Goal: Information Seeking & Learning: Find specific fact

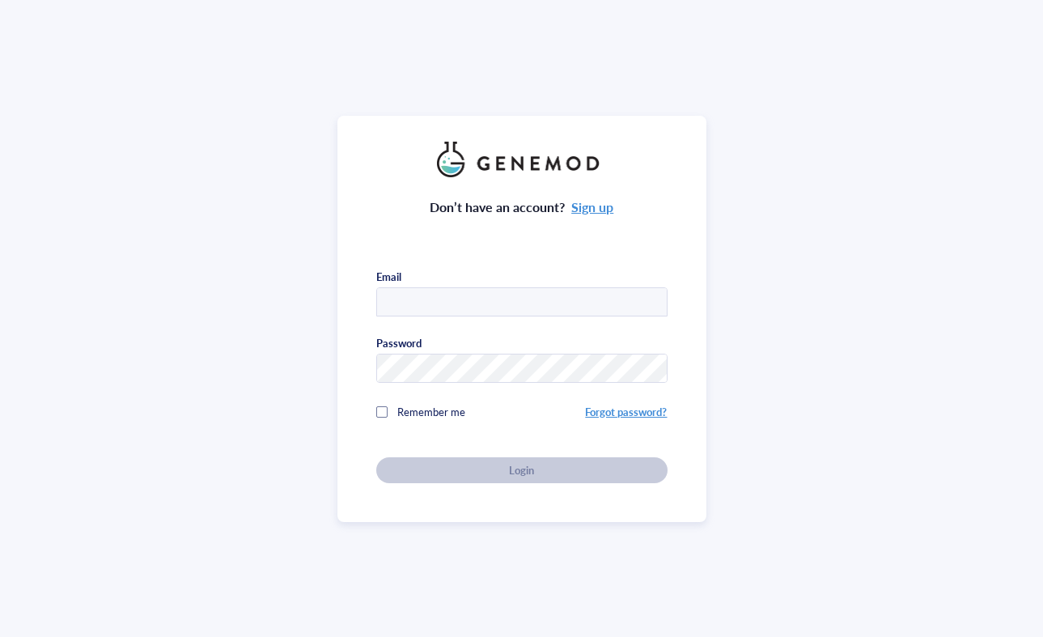
type input "[EMAIL_ADDRESS][PERSON_NAME][DOMAIN_NAME]"
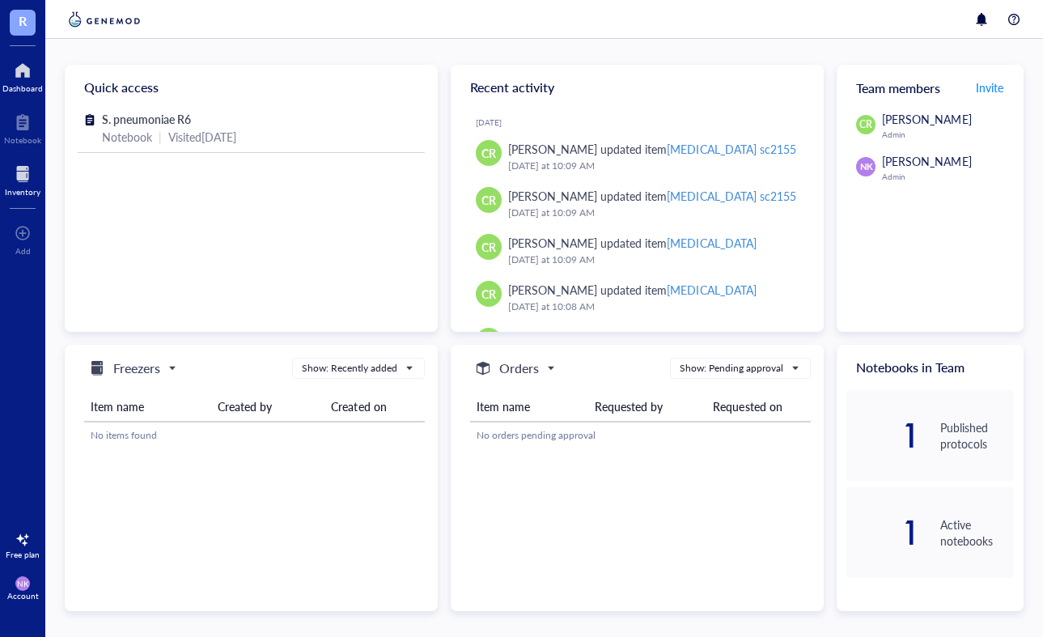
click at [26, 181] on div at bounding box center [23, 174] width 36 height 26
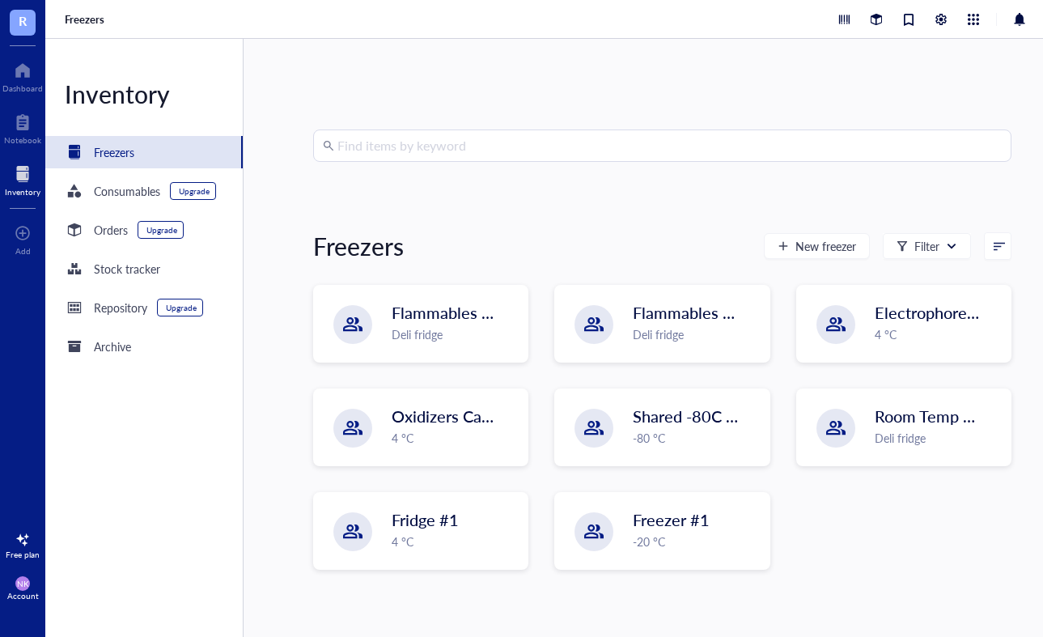
click at [448, 145] on input "search" at bounding box center [669, 145] width 664 height 31
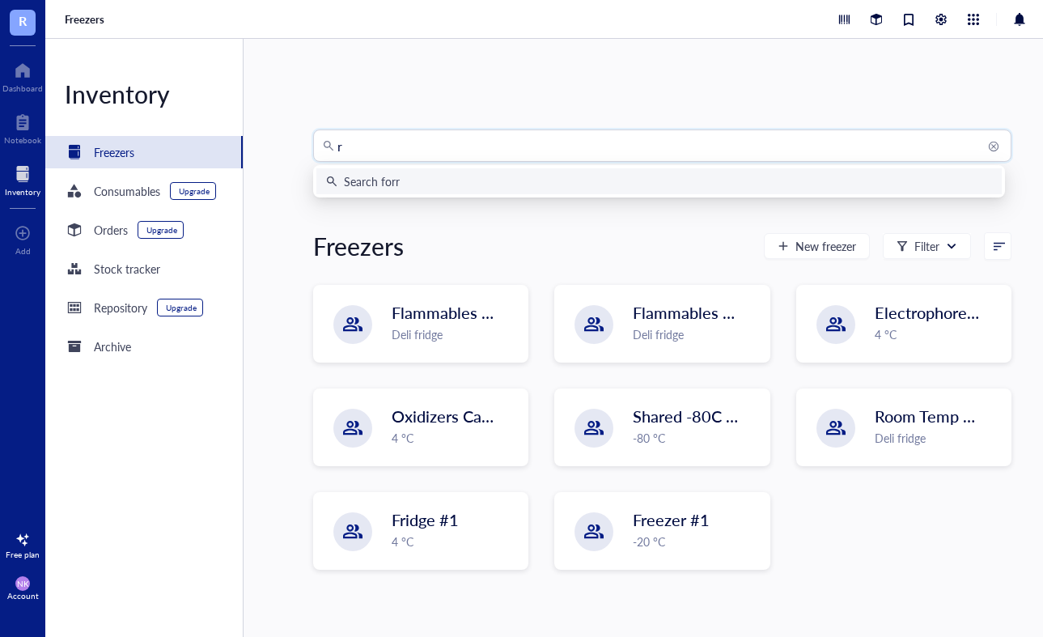
type input "r6"
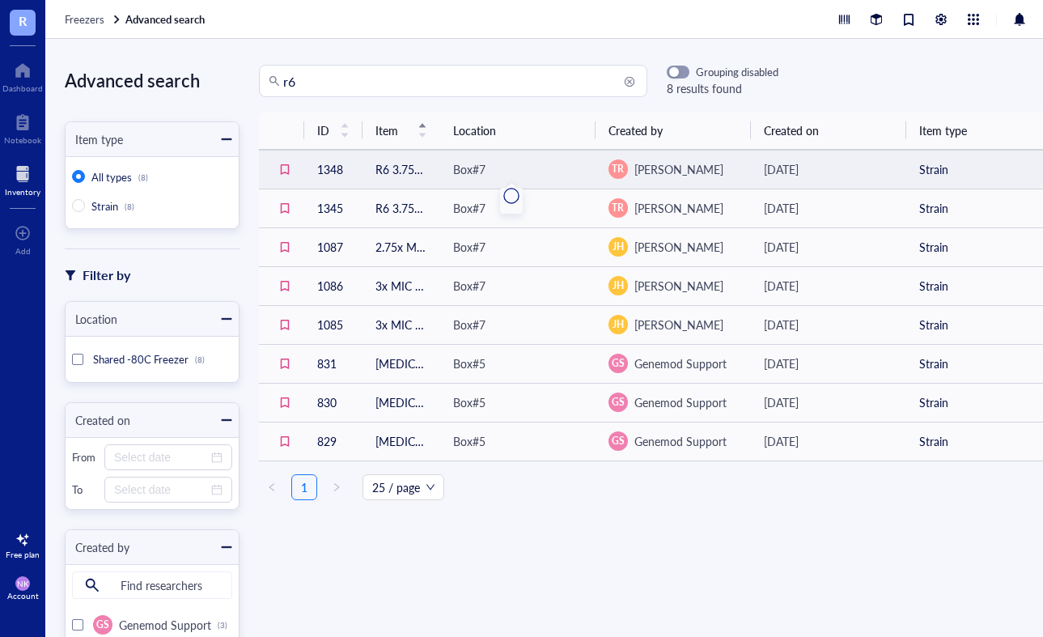
click at [507, 172] on div "Box#7" at bounding box center [517, 169] width 129 height 18
click at [512, 163] on div "Box#7" at bounding box center [517, 169] width 129 height 18
click at [516, 167] on div "Box#7" at bounding box center [517, 169] width 129 height 18
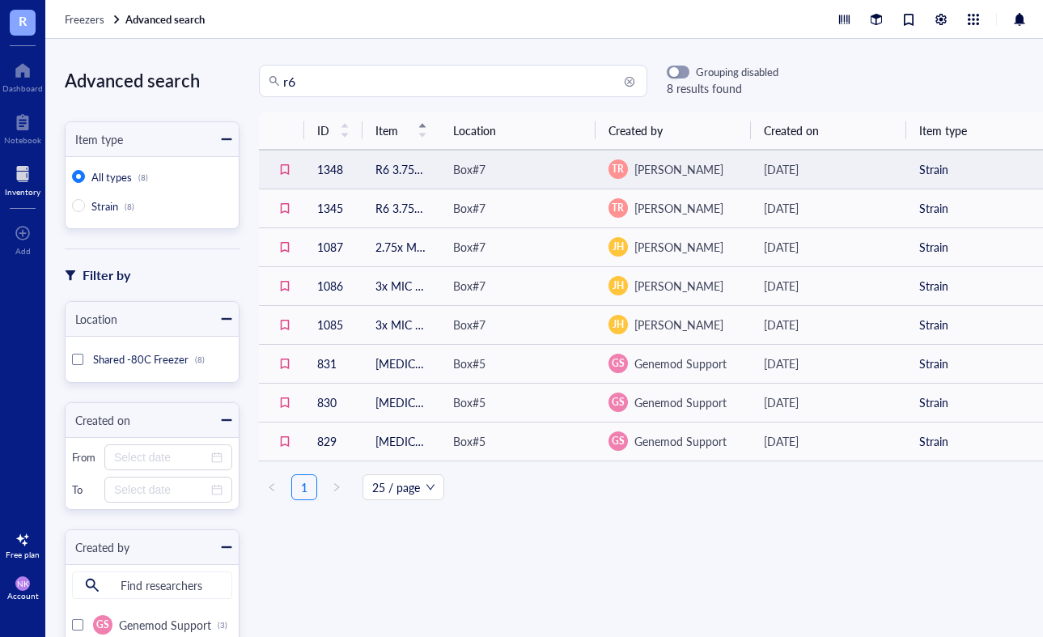
click at [854, 164] on div "[DATE]" at bounding box center [828, 169] width 129 height 18
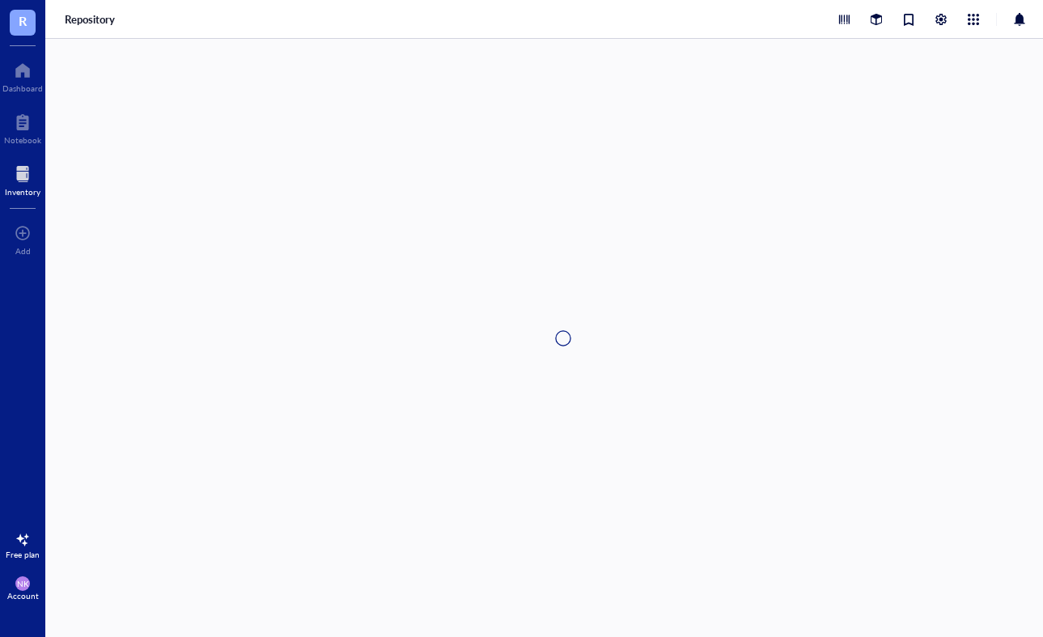
click at [854, 164] on div at bounding box center [563, 338] width 1036 height 598
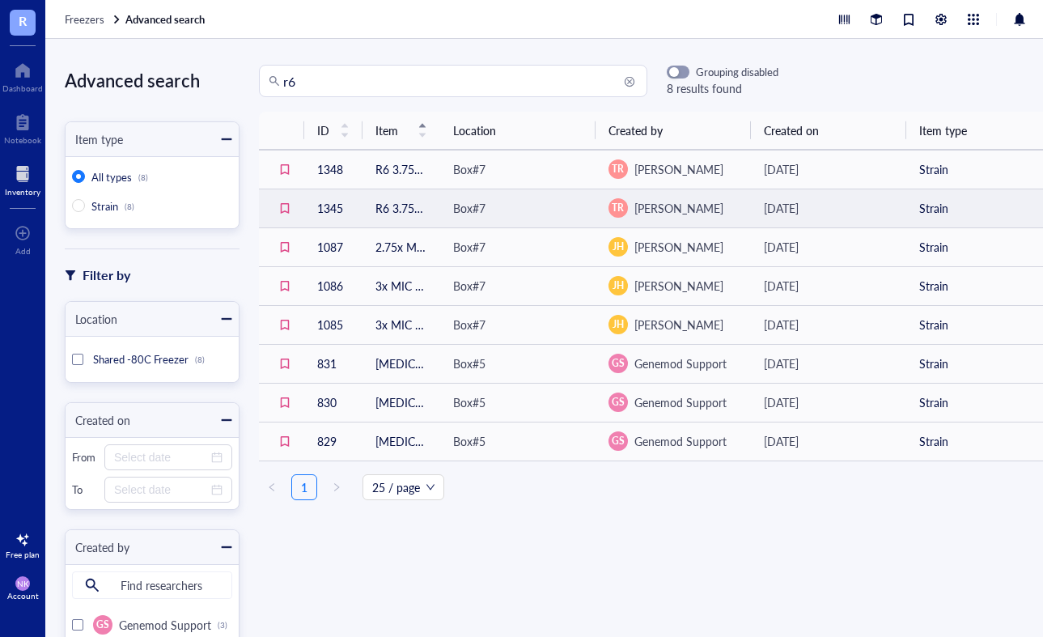
click at [558, 206] on div "Box#7" at bounding box center [517, 208] width 129 height 18
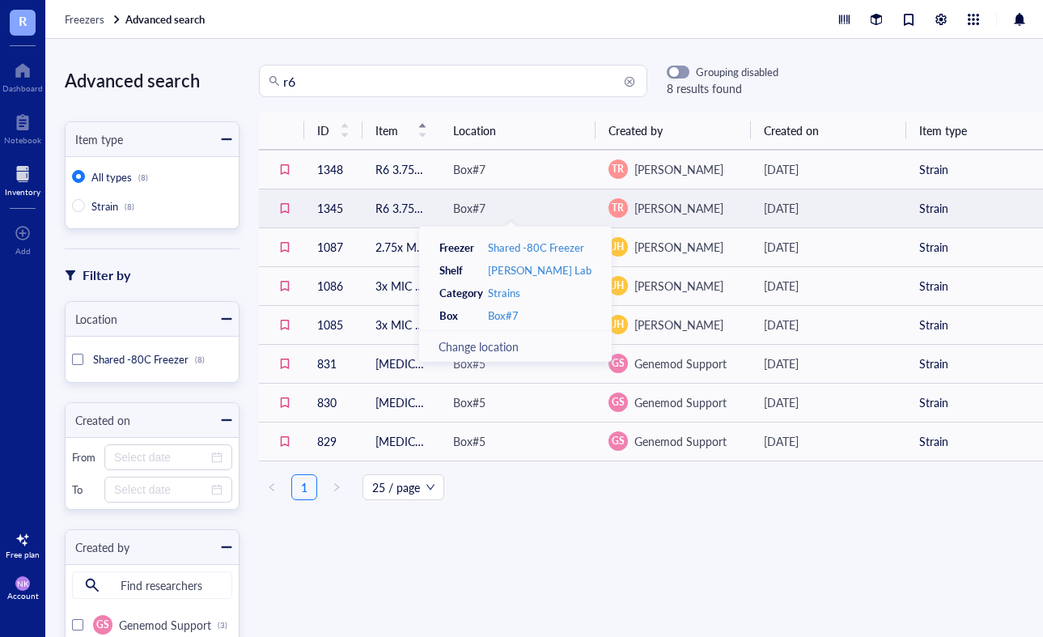
click at [558, 206] on div "Box#7" at bounding box center [517, 208] width 129 height 18
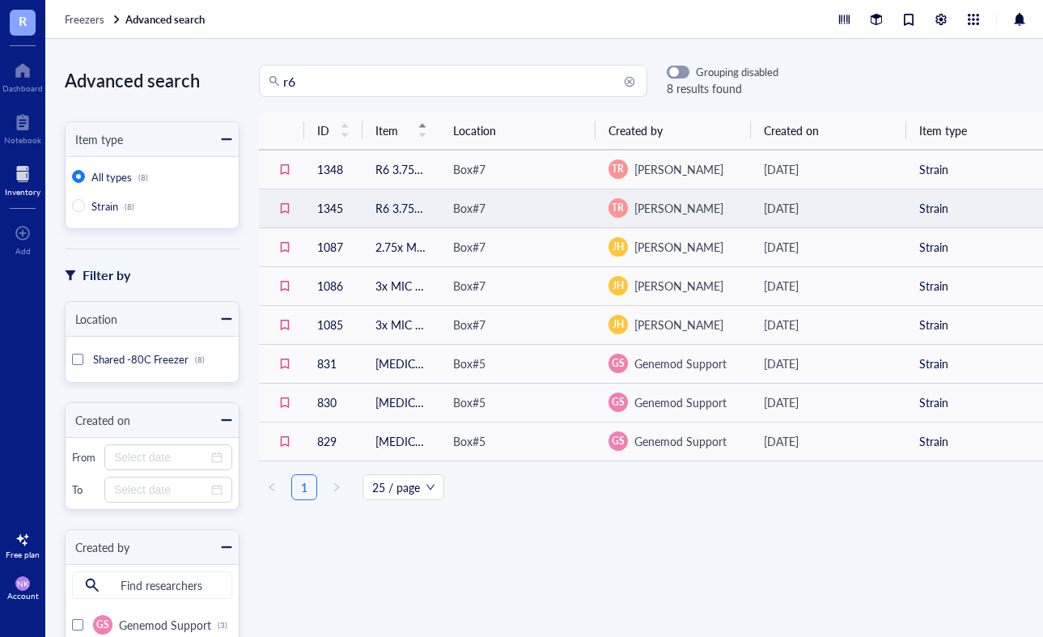
click at [973, 210] on td "Strain" at bounding box center [983, 208] width 155 height 39
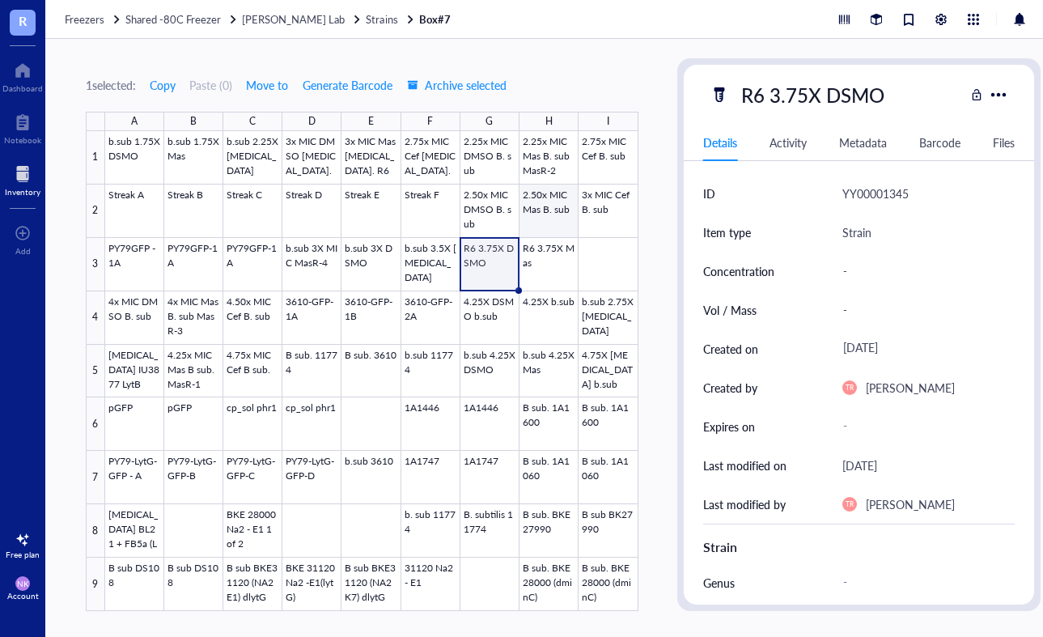
click at [552, 223] on div at bounding box center [371, 371] width 533 height 480
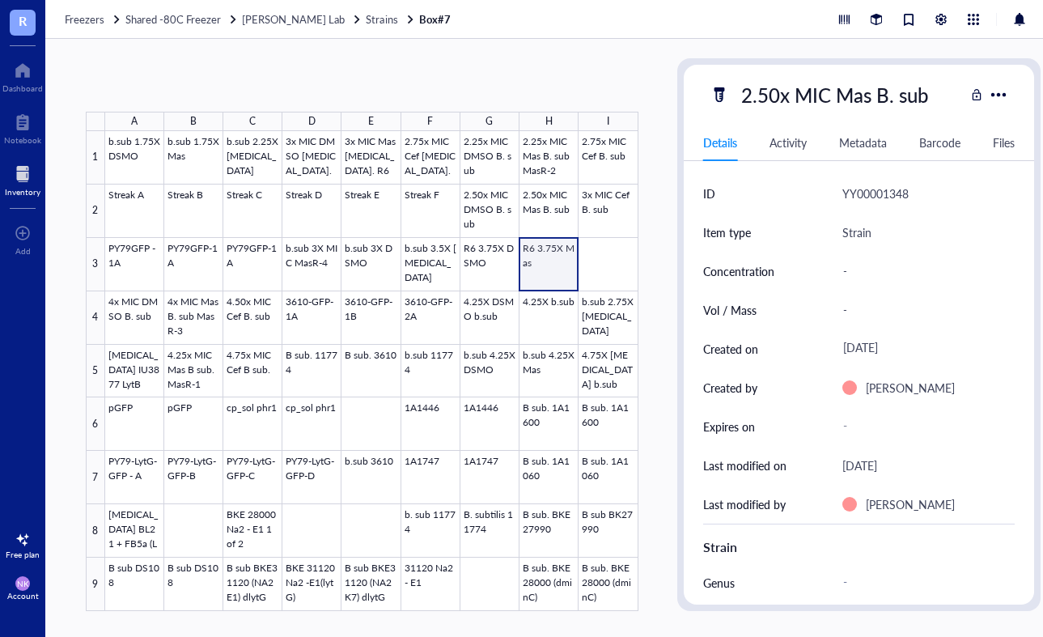
click at [549, 273] on div at bounding box center [371, 371] width 533 height 480
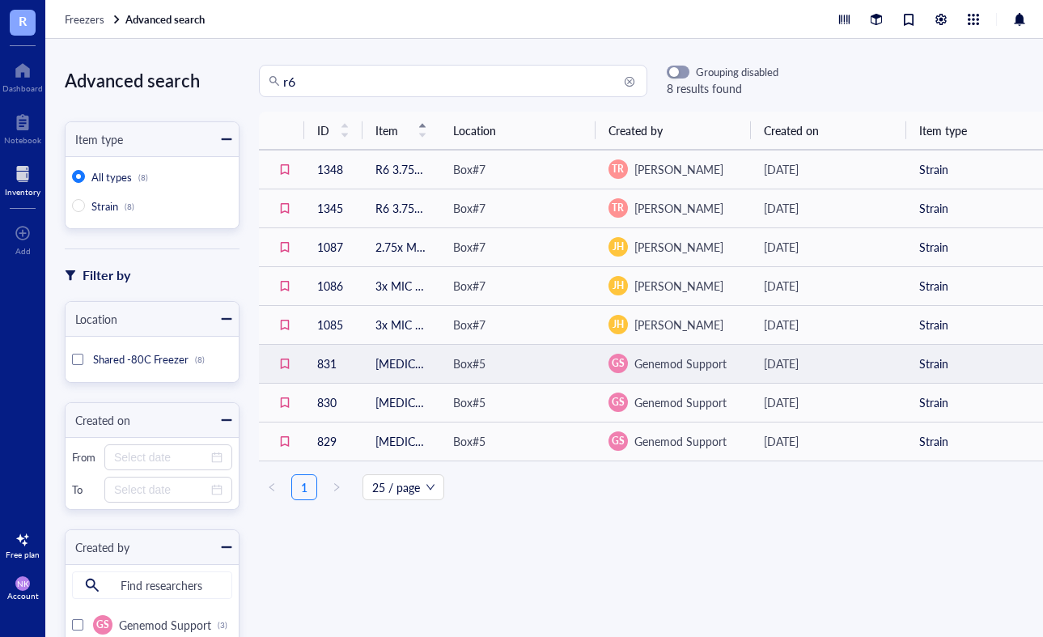
click at [1007, 362] on td "Strain" at bounding box center [983, 363] width 155 height 39
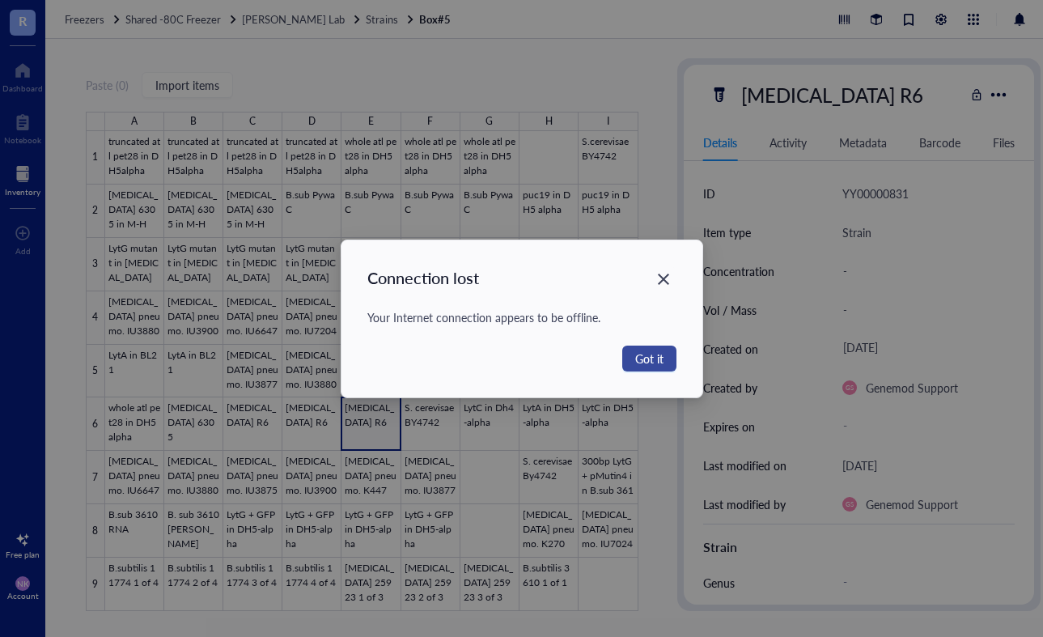
click at [643, 356] on span "Got it" at bounding box center [649, 359] width 28 height 18
